Goal: Task Accomplishment & Management: Manage account settings

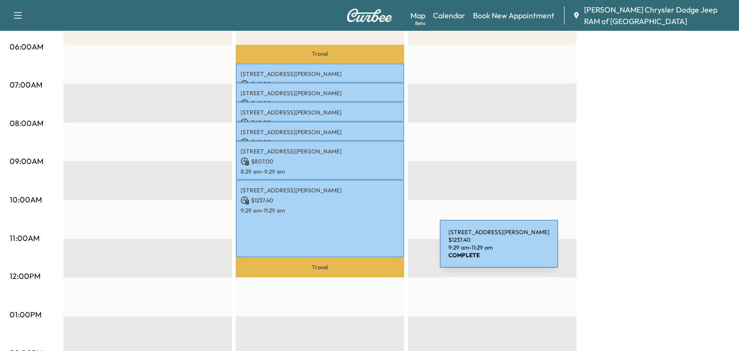
scroll to position [181, 0]
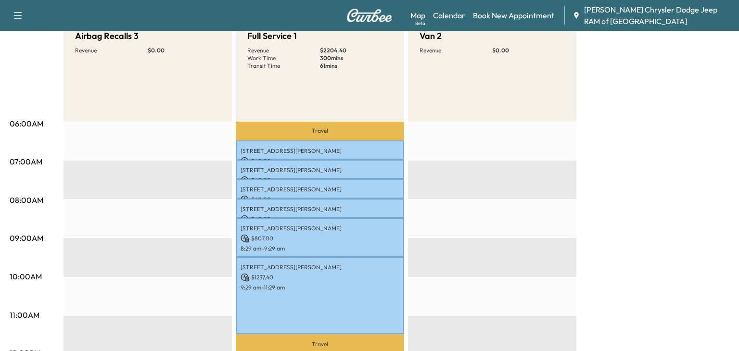
scroll to position [123, 0]
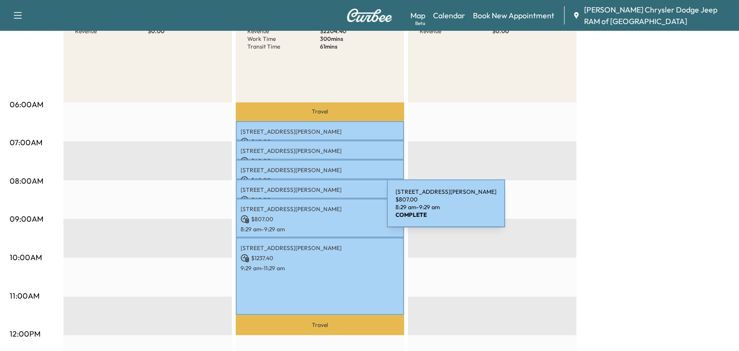
click at [315, 213] on div "[STREET_ADDRESS][PERSON_NAME] $ 807.00 8:29 am - 9:29 am" at bounding box center [320, 218] width 168 height 39
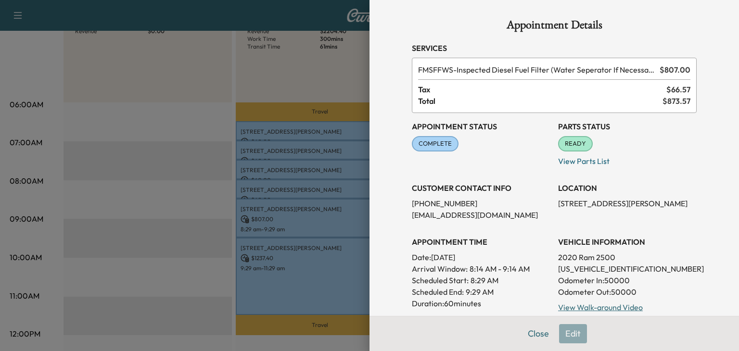
click at [577, 141] on span "READY" at bounding box center [575, 144] width 33 height 10
click at [317, 129] on div at bounding box center [369, 175] width 739 height 351
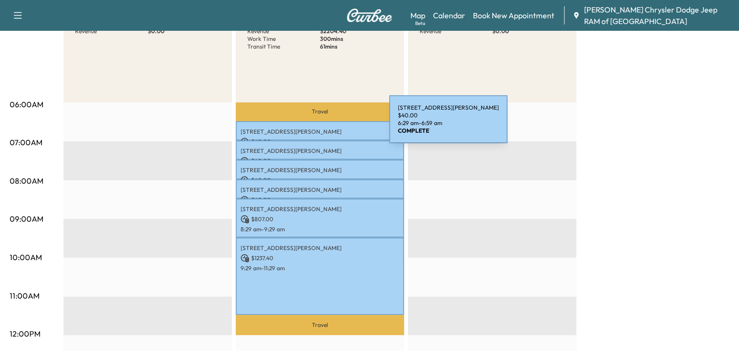
click at [317, 129] on p "[STREET_ADDRESS][PERSON_NAME]" at bounding box center [320, 132] width 159 height 8
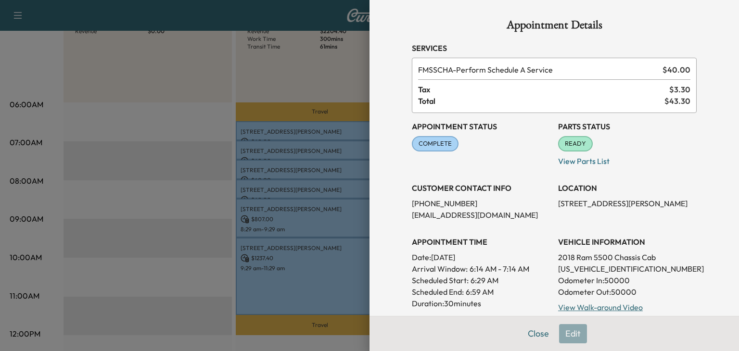
click at [379, 237] on div "Appointment Details Services FMSSCHA - Perform Schedule A Service $ 40.00 Tax $…" at bounding box center [555, 175] width 370 height 351
click at [337, 230] on div at bounding box center [369, 175] width 739 height 351
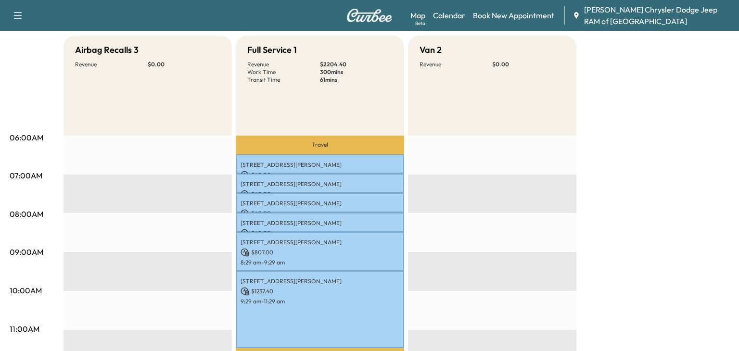
scroll to position [0, 0]
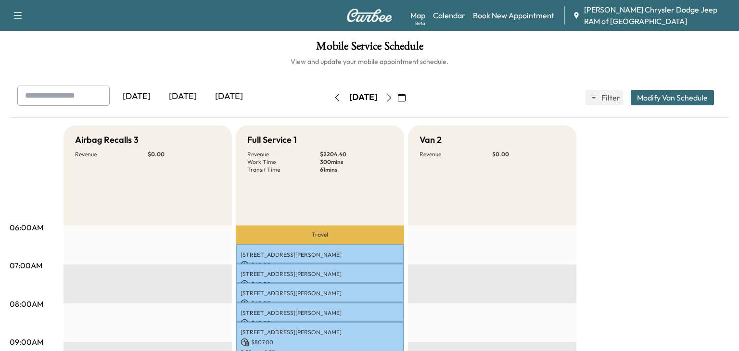
click at [495, 13] on link "Book New Appointment" at bounding box center [513, 16] width 81 height 12
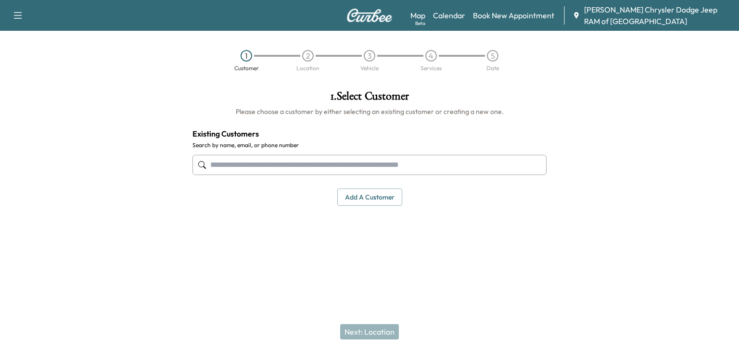
click at [264, 170] on input "text" at bounding box center [369, 165] width 354 height 20
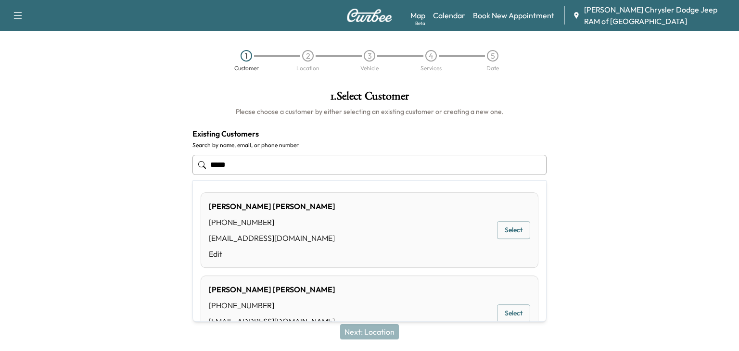
type input "******"
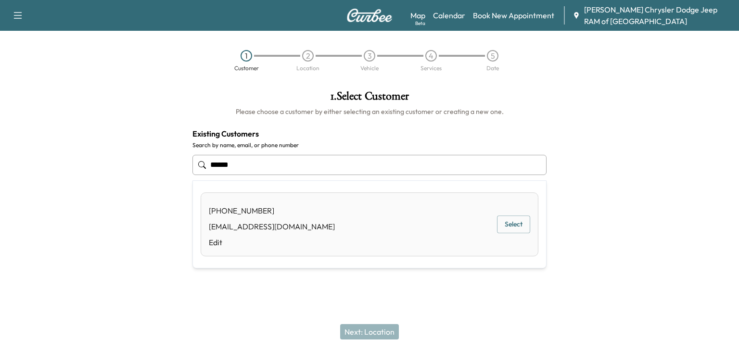
click at [512, 230] on button "Select" at bounding box center [513, 225] width 33 height 18
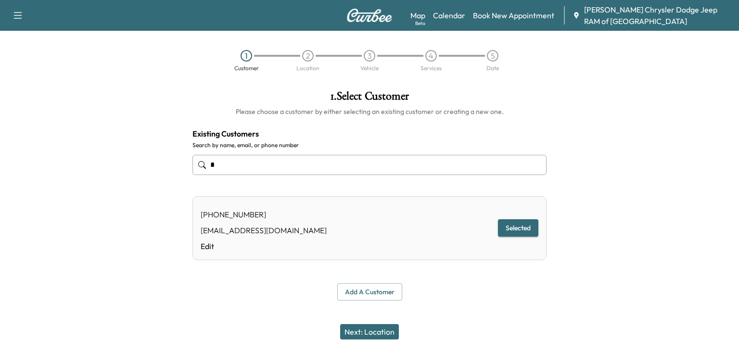
click at [366, 327] on button "Next: Location" at bounding box center [369, 331] width 59 height 15
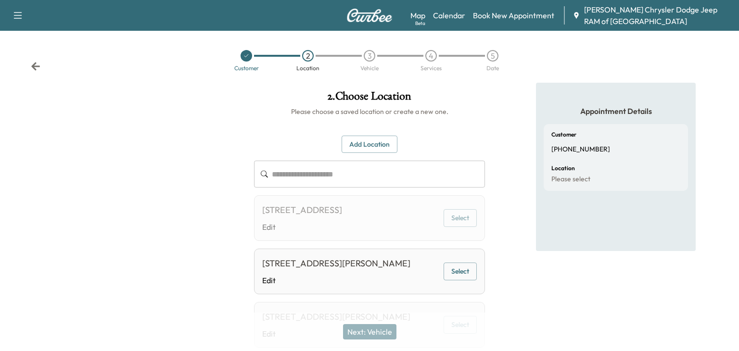
click at [358, 286] on div "13051 Benson ave, Chino, CA 91710, United States of America Edit" at bounding box center [336, 271] width 148 height 29
click at [467, 281] on button "Select" at bounding box center [460, 272] width 33 height 18
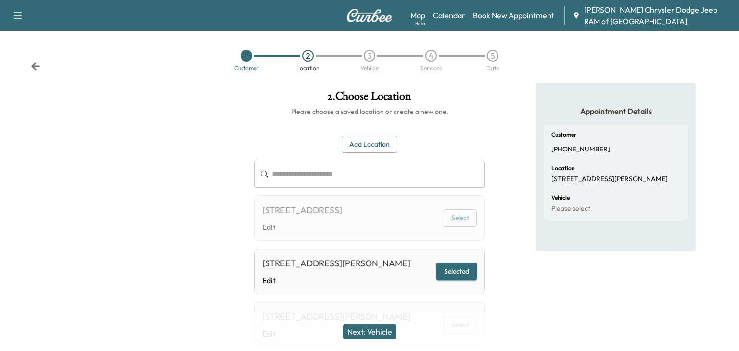
click at [375, 330] on button "Next: Vehicle" at bounding box center [369, 331] width 53 height 15
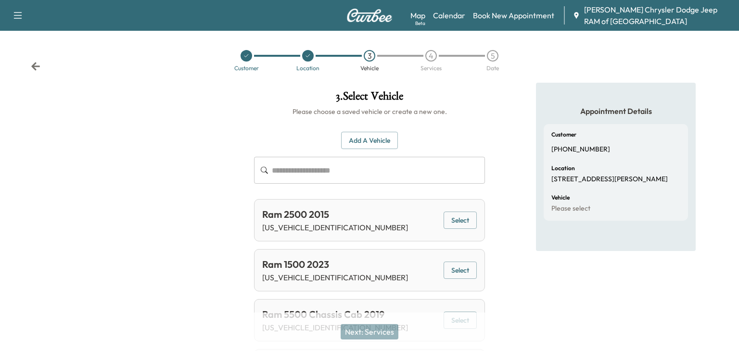
click at [312, 143] on div "Add a Vehicle ​" at bounding box center [369, 158] width 231 height 52
click at [311, 161] on input "text" at bounding box center [378, 170] width 213 height 27
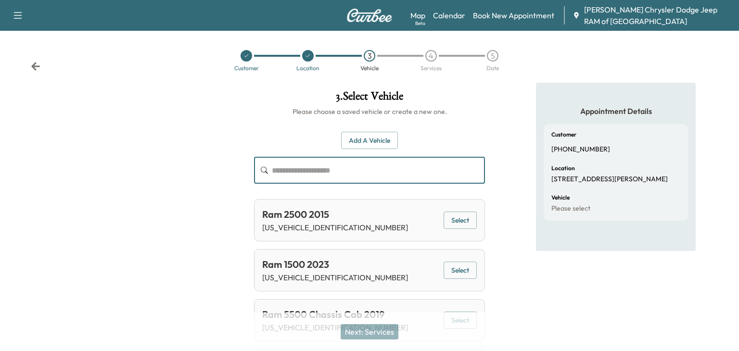
paste input "**********"
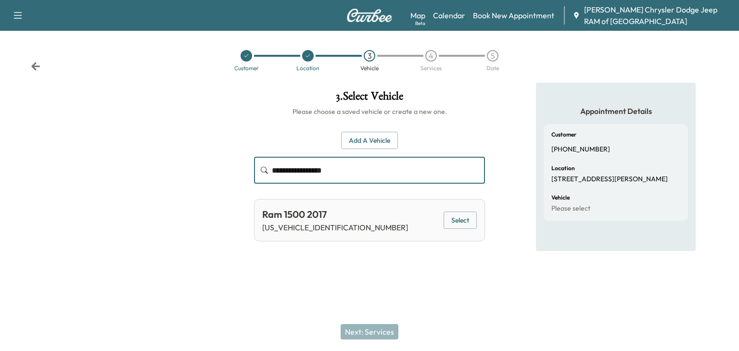
type input "**********"
click at [464, 225] on button "Select" at bounding box center [460, 221] width 33 height 18
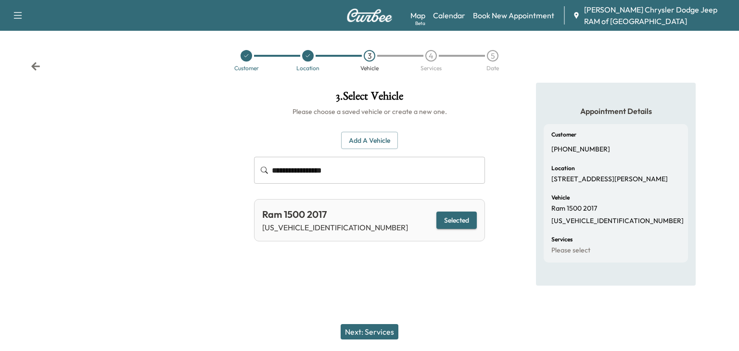
click at [364, 334] on button "Next: Services" at bounding box center [370, 331] width 58 height 15
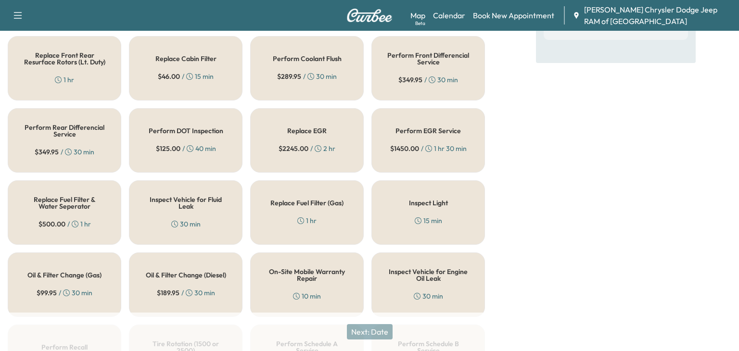
scroll to position [224, 0]
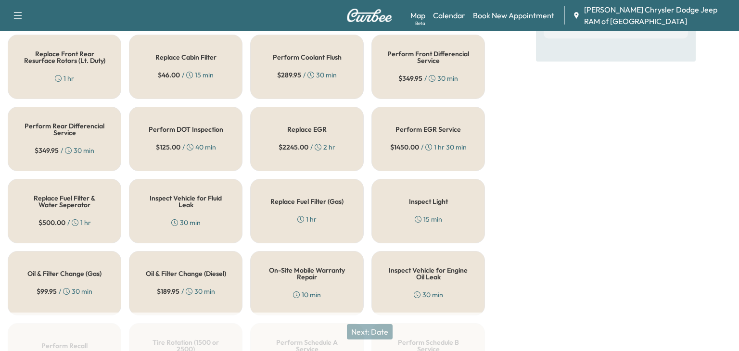
click at [166, 212] on div "Inspect Vehicle for Fluid Leak 30 min" at bounding box center [186, 211] width 114 height 64
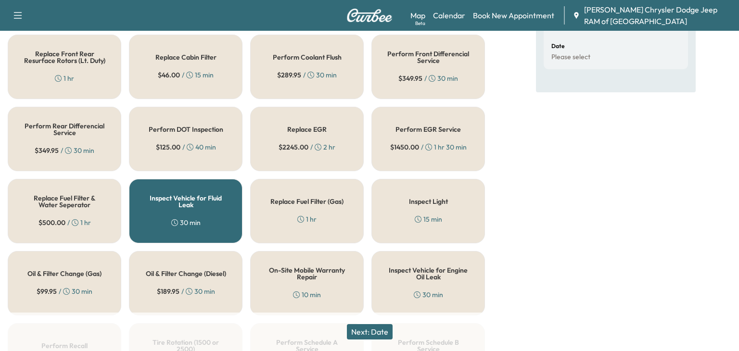
click at [367, 335] on button "Next: Date" at bounding box center [370, 331] width 46 height 15
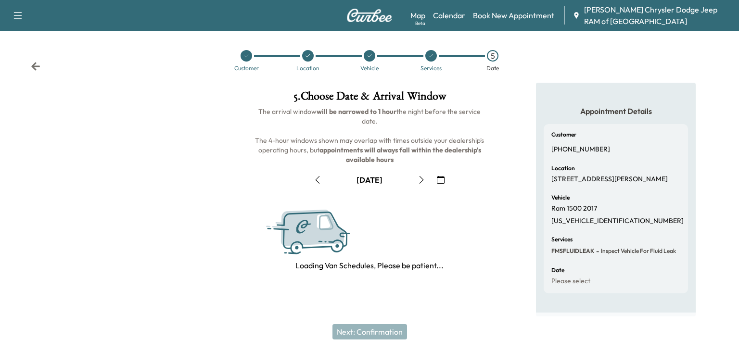
scroll to position [129, 0]
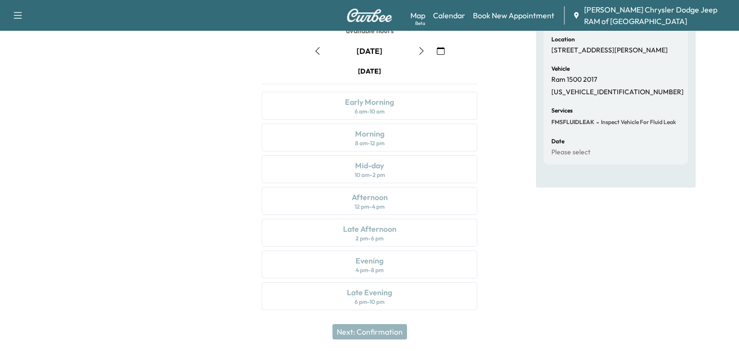
click at [417, 54] on button "button" at bounding box center [421, 50] width 16 height 15
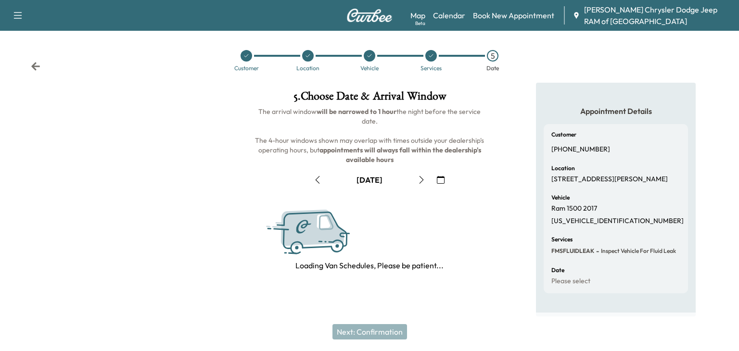
click at [417, 54] on div at bounding box center [431, 56] width 62 height 12
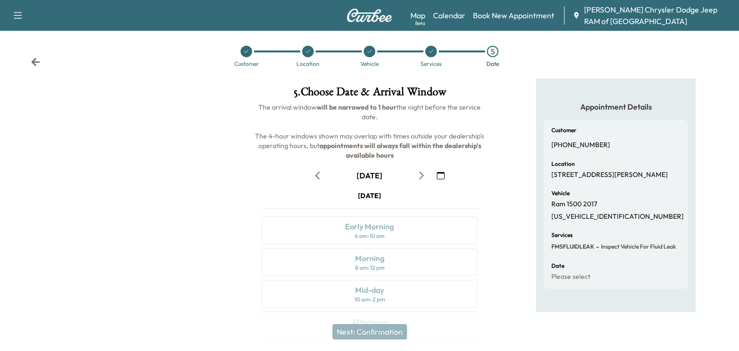
click at [414, 169] on button "button" at bounding box center [421, 175] width 16 height 15
click at [414, 170] on button "button" at bounding box center [421, 175] width 16 height 15
click at [368, 237] on div "6 am - 10 am" at bounding box center [370, 236] width 30 height 8
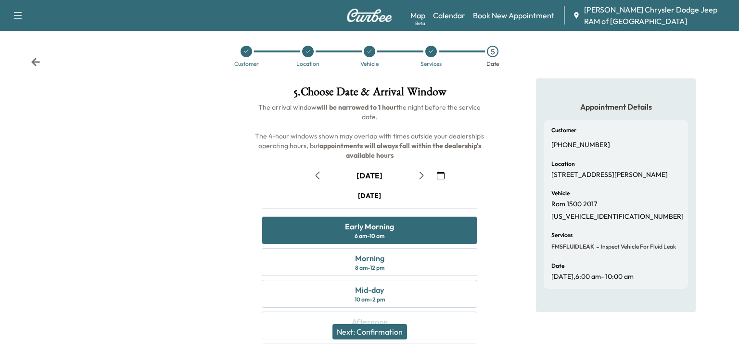
click at [363, 329] on button "Next: Confirmation" at bounding box center [370, 331] width 75 height 15
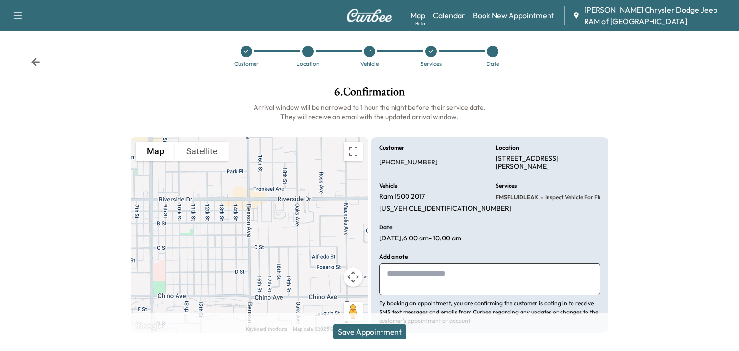
click at [363, 329] on button "Save Appointment" at bounding box center [369, 331] width 73 height 15
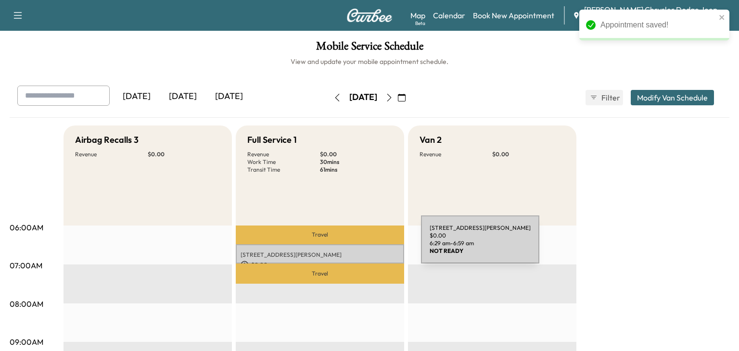
click at [349, 250] on div "13051 Benson ave, Chino, CA 91710, United States of America $ 0.00 6:29 am - 6:…" at bounding box center [320, 253] width 168 height 19
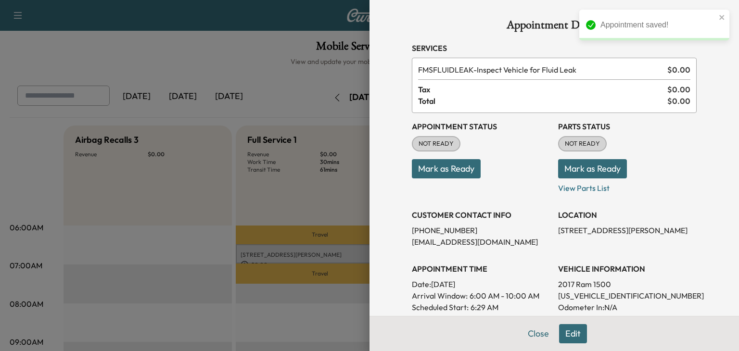
click at [288, 69] on div at bounding box center [369, 175] width 739 height 351
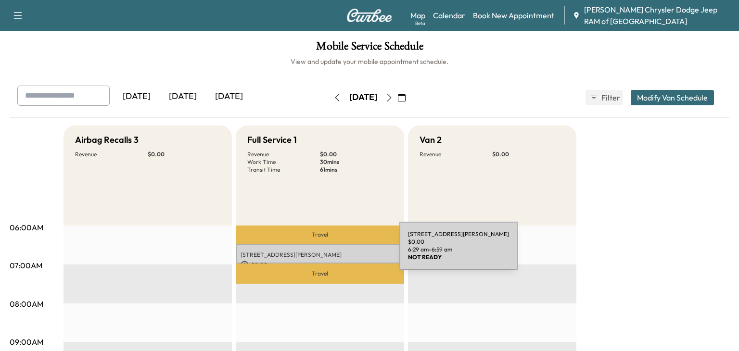
click at [326, 255] on p "[STREET_ADDRESS][PERSON_NAME]" at bounding box center [320, 255] width 159 height 8
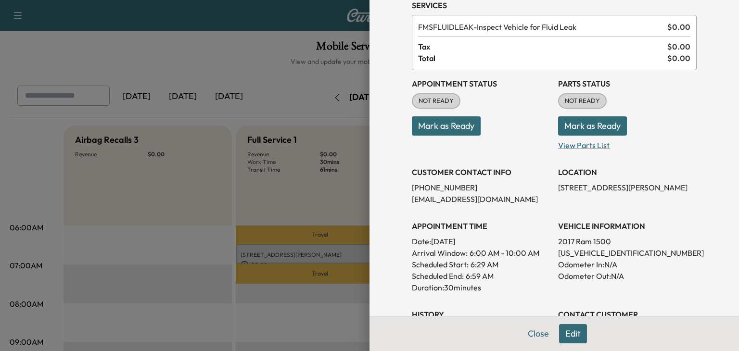
scroll to position [46, 0]
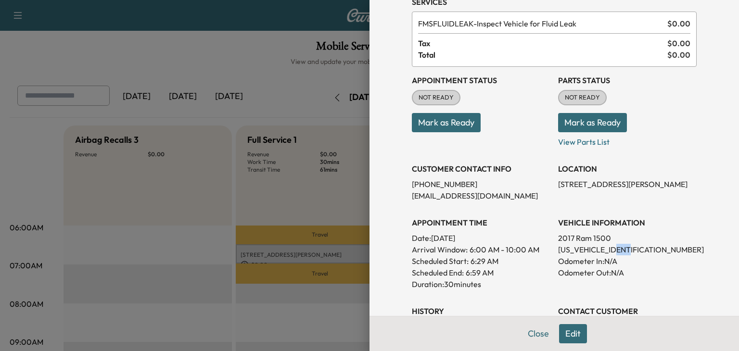
drag, startPoint x: 634, startPoint y: 247, endPoint x: 617, endPoint y: 251, distance: 17.2
click at [617, 251] on p "3C6RR7LT1HG613870" at bounding box center [627, 250] width 139 height 12
